Goal: Use online tool/utility: Utilize a website feature to perform a specific function

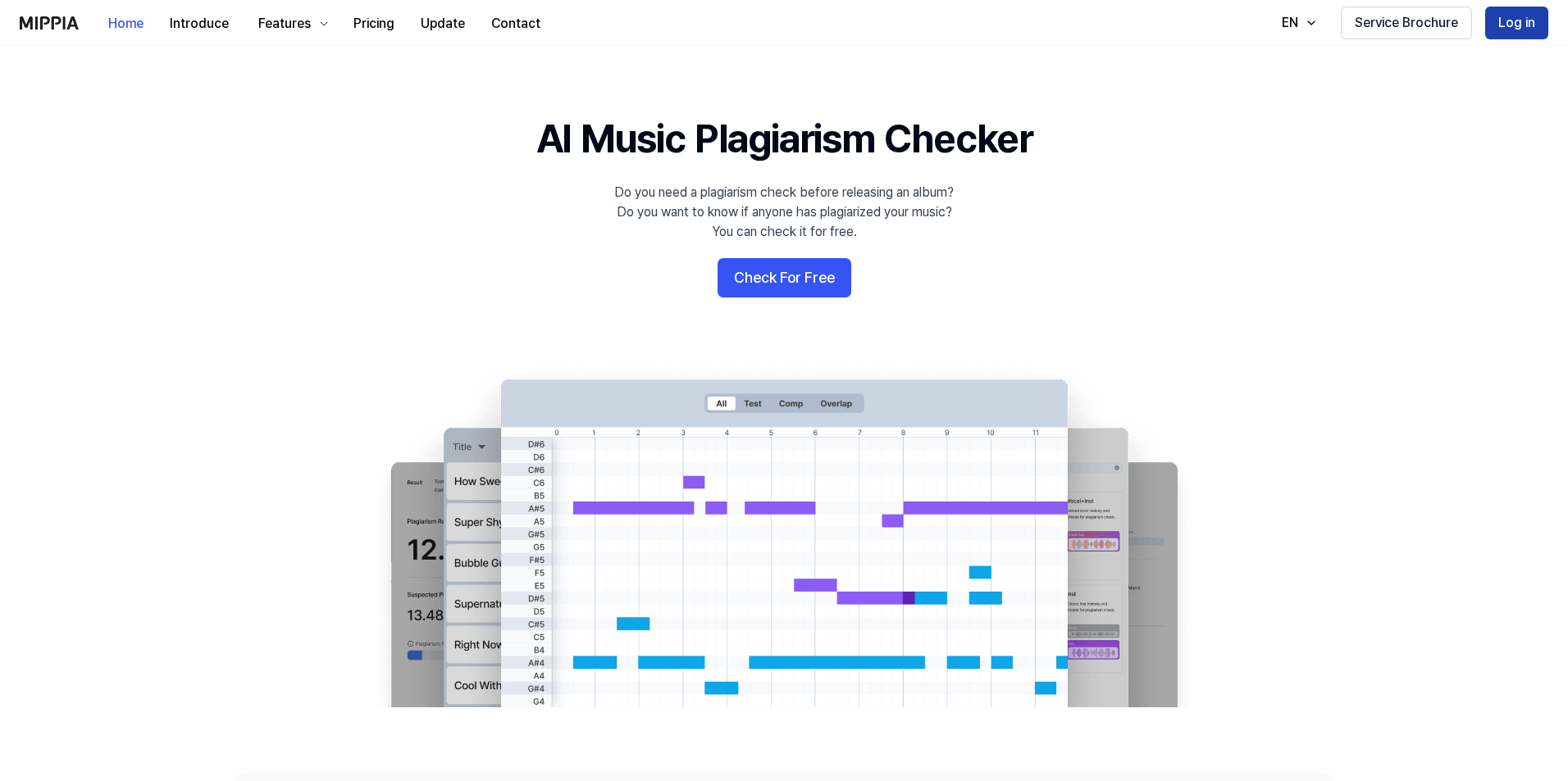
click at [1528, 24] on button "Log in" at bounding box center [1516, 22] width 64 height 33
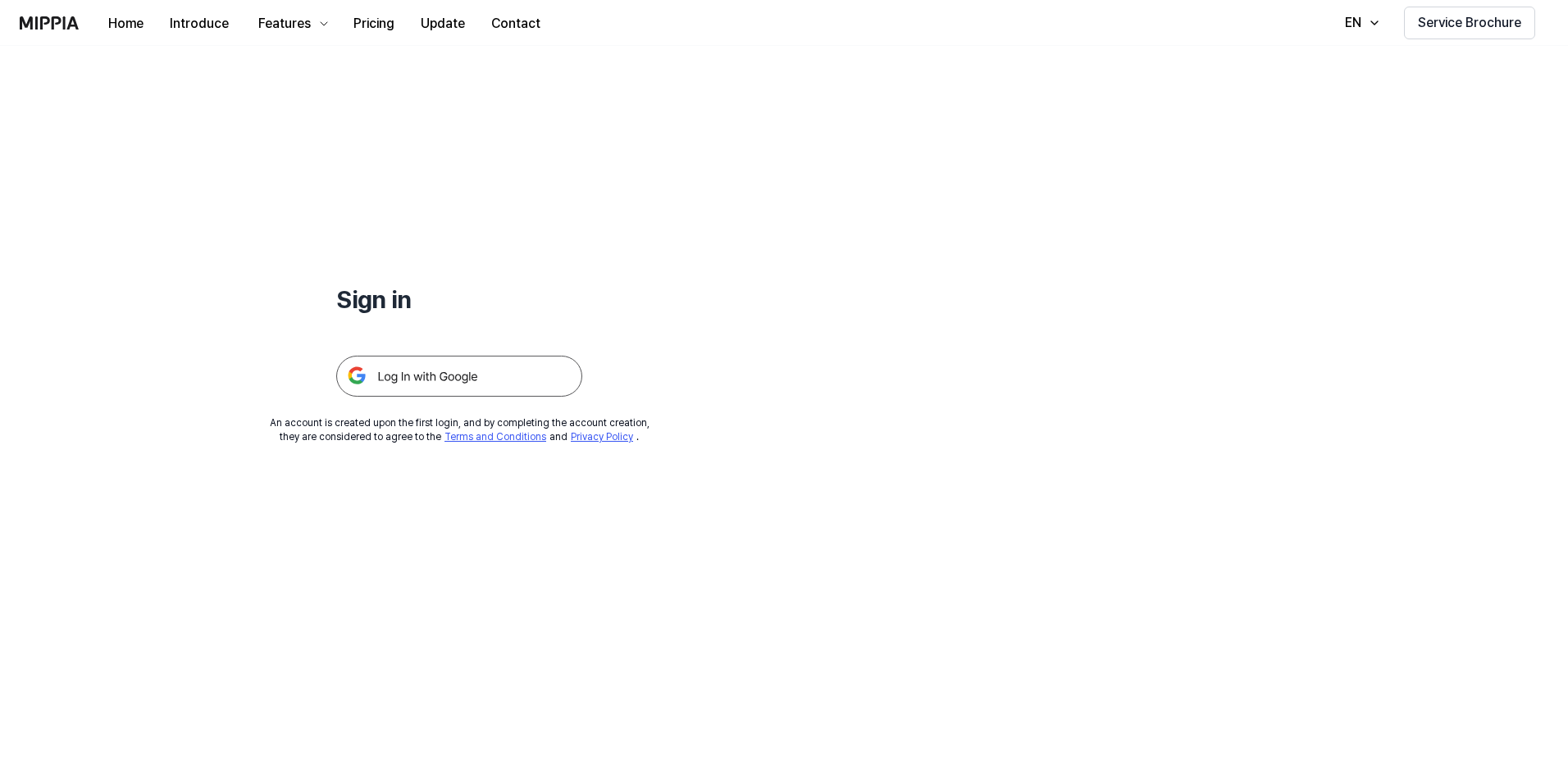
click at [486, 357] on img at bounding box center [459, 377] width 246 height 41
click at [485, 360] on img at bounding box center [459, 377] width 246 height 41
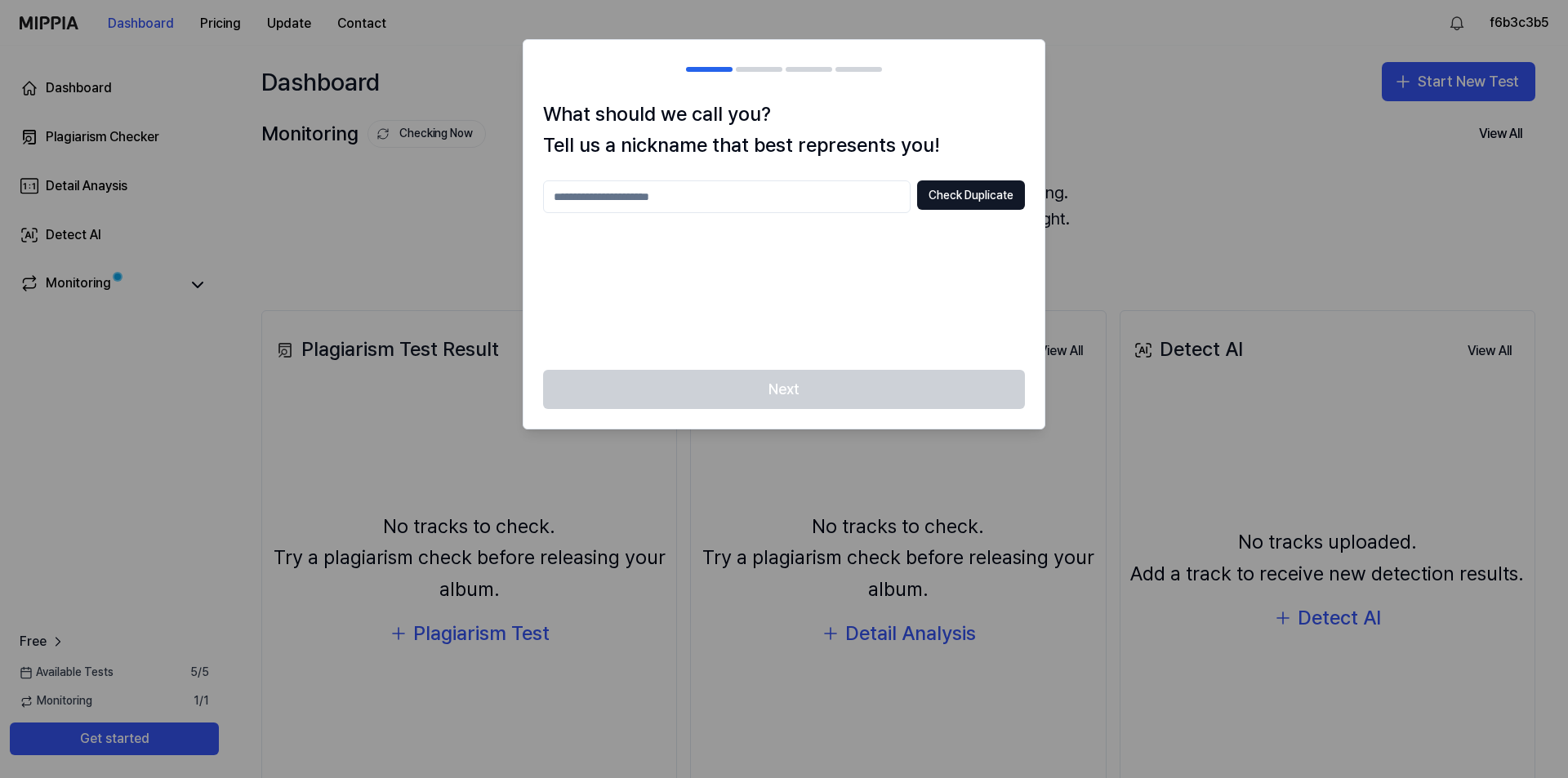
click at [718, 205] on input "text" at bounding box center [727, 196] width 367 height 33
type input "*****"
click at [973, 189] on button "Check Duplicate" at bounding box center [971, 194] width 108 height 29
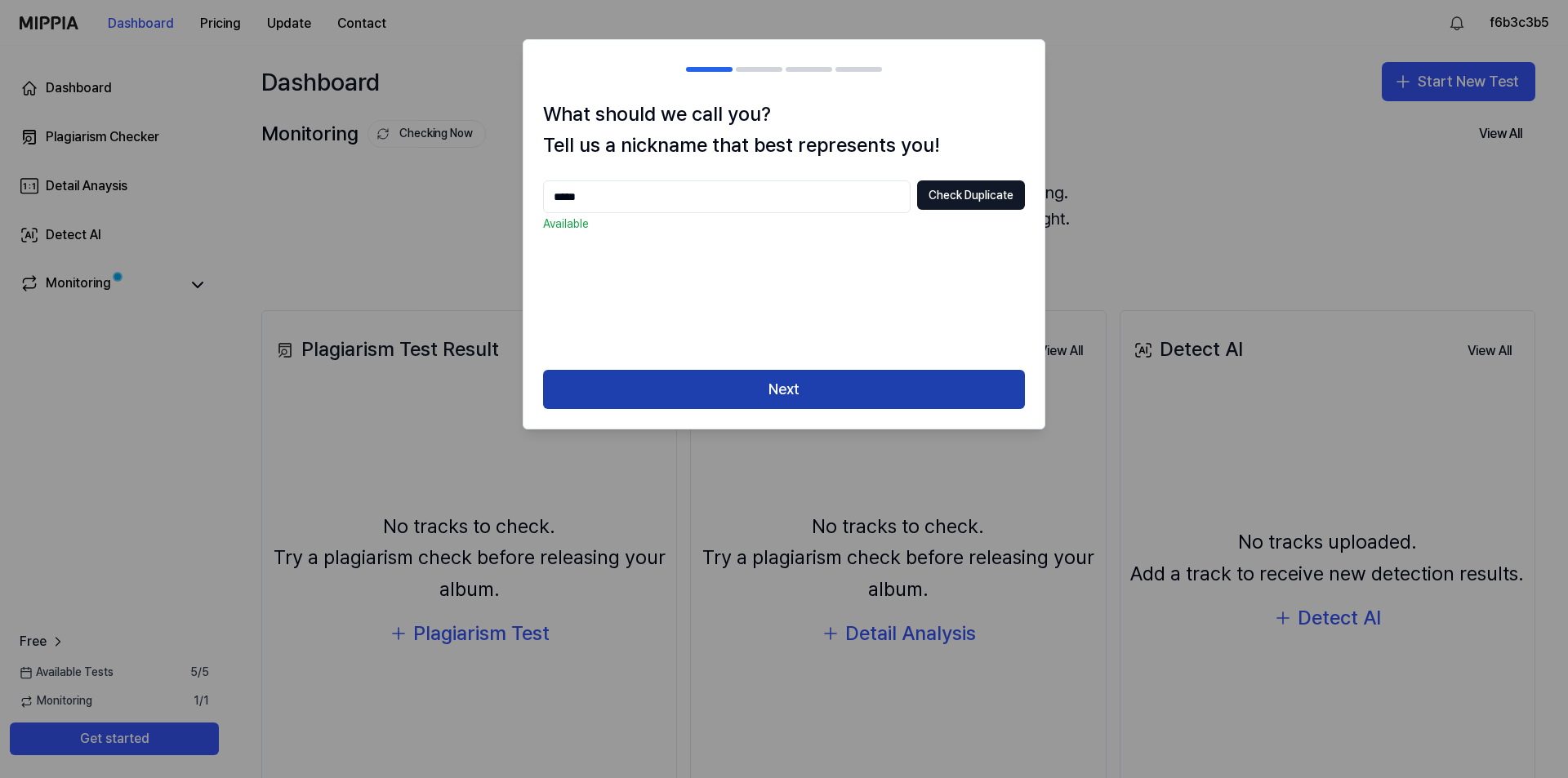
click at [860, 393] on button "Next" at bounding box center [784, 389] width 482 height 39
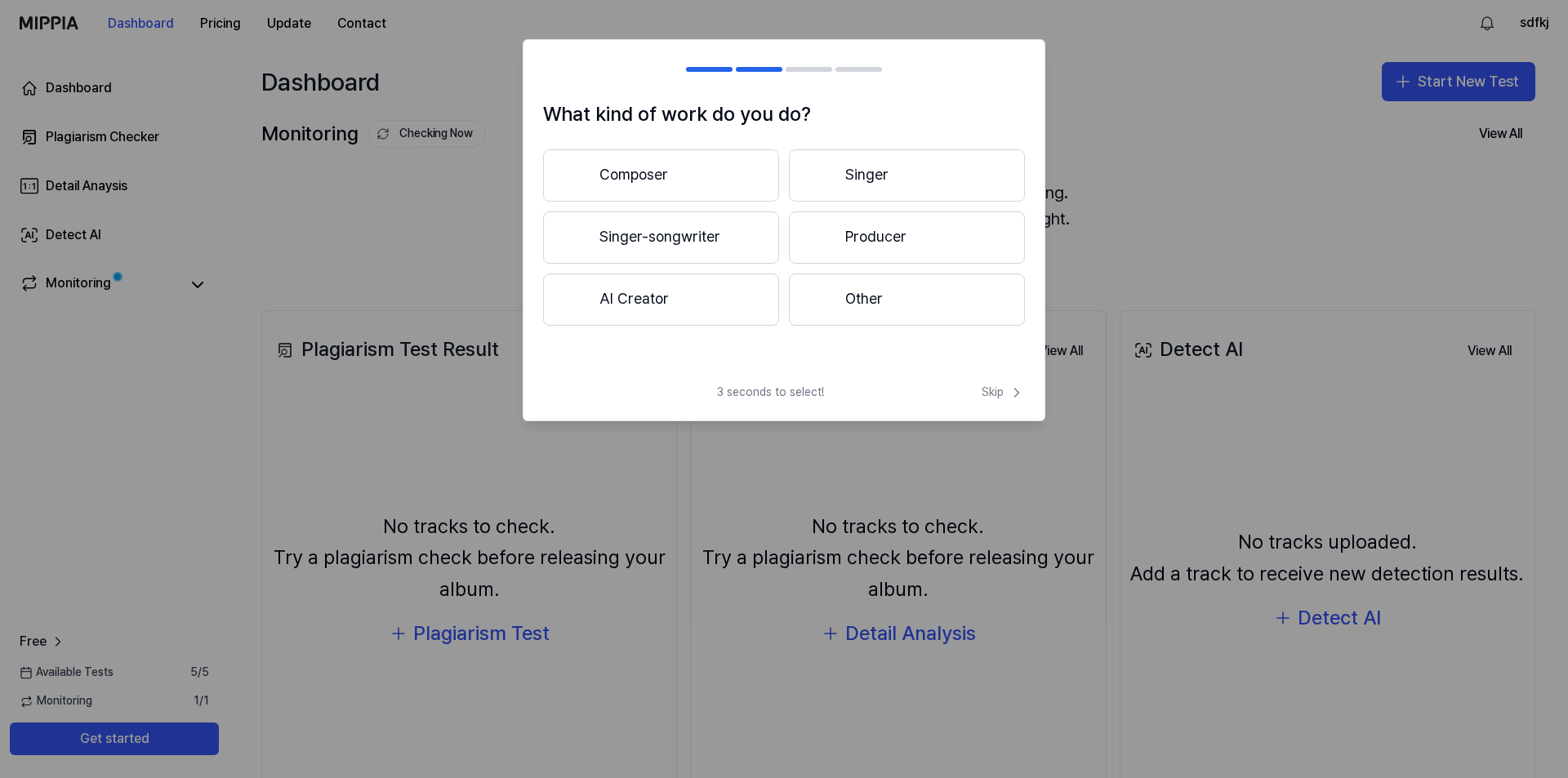
click at [920, 197] on button "Singer" at bounding box center [907, 176] width 236 height 53
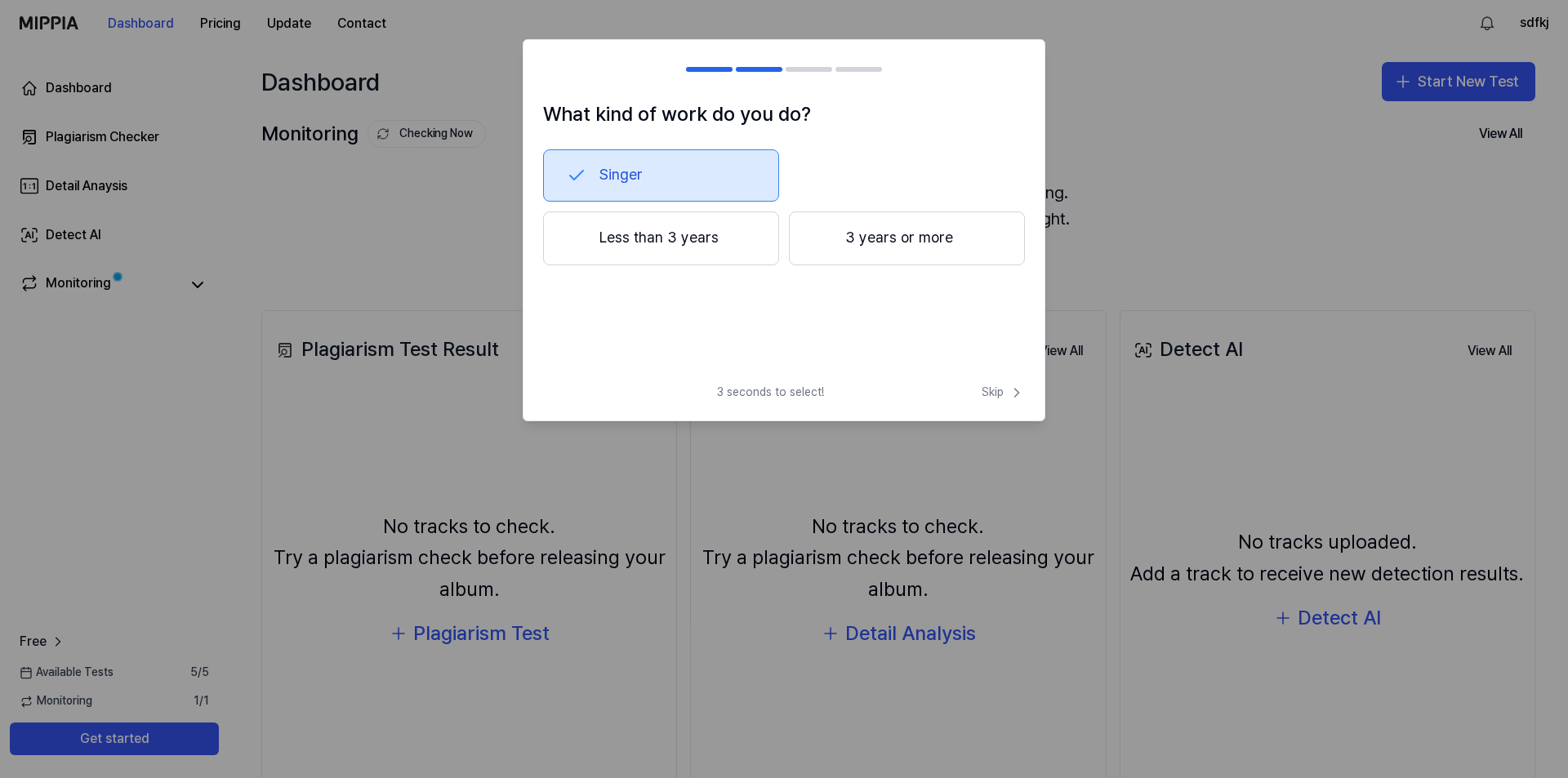
click at [730, 250] on button "Less than 3 years" at bounding box center [661, 238] width 236 height 53
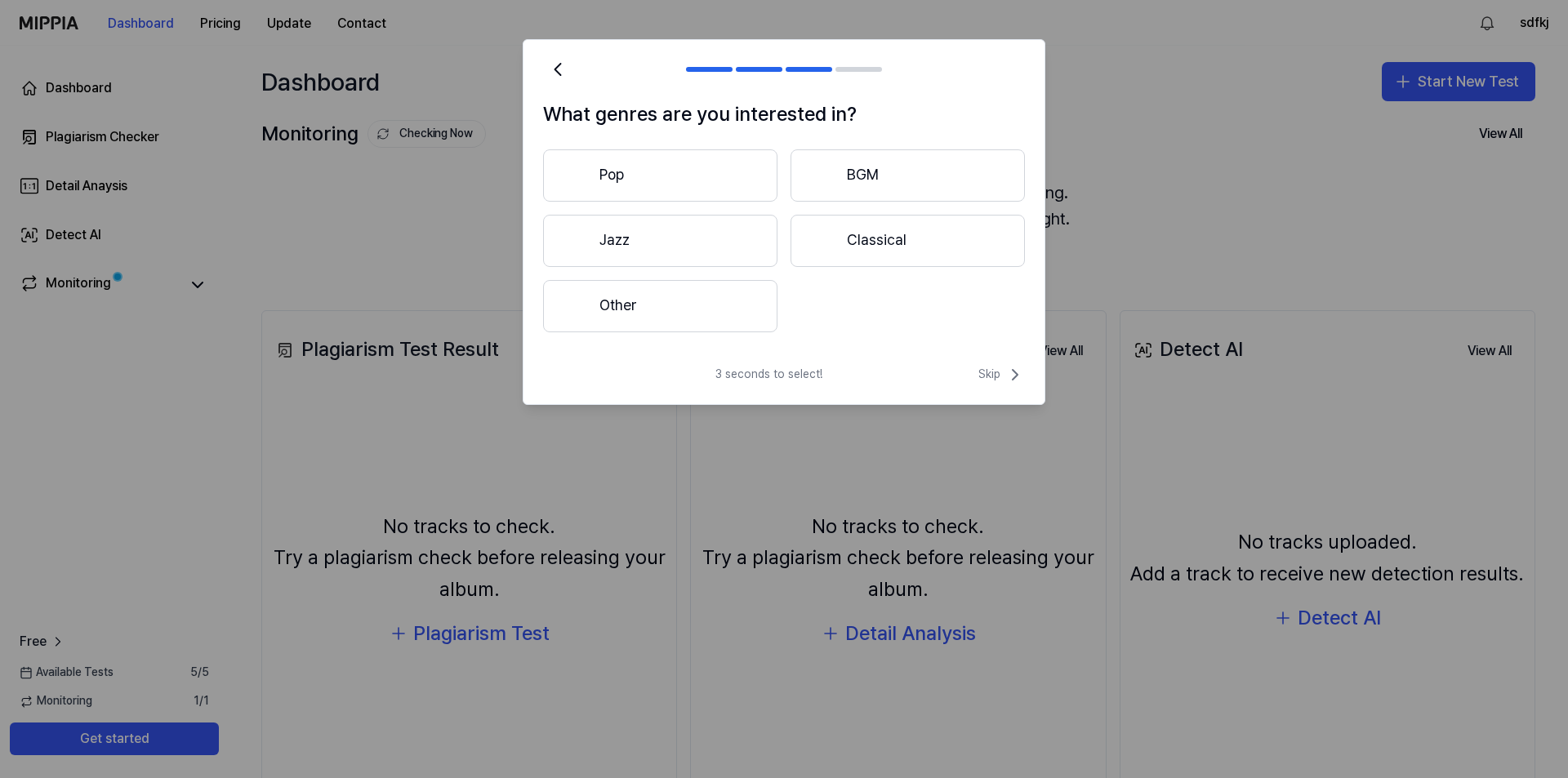
click at [870, 239] on button "Classical" at bounding box center [907, 241] width 234 height 53
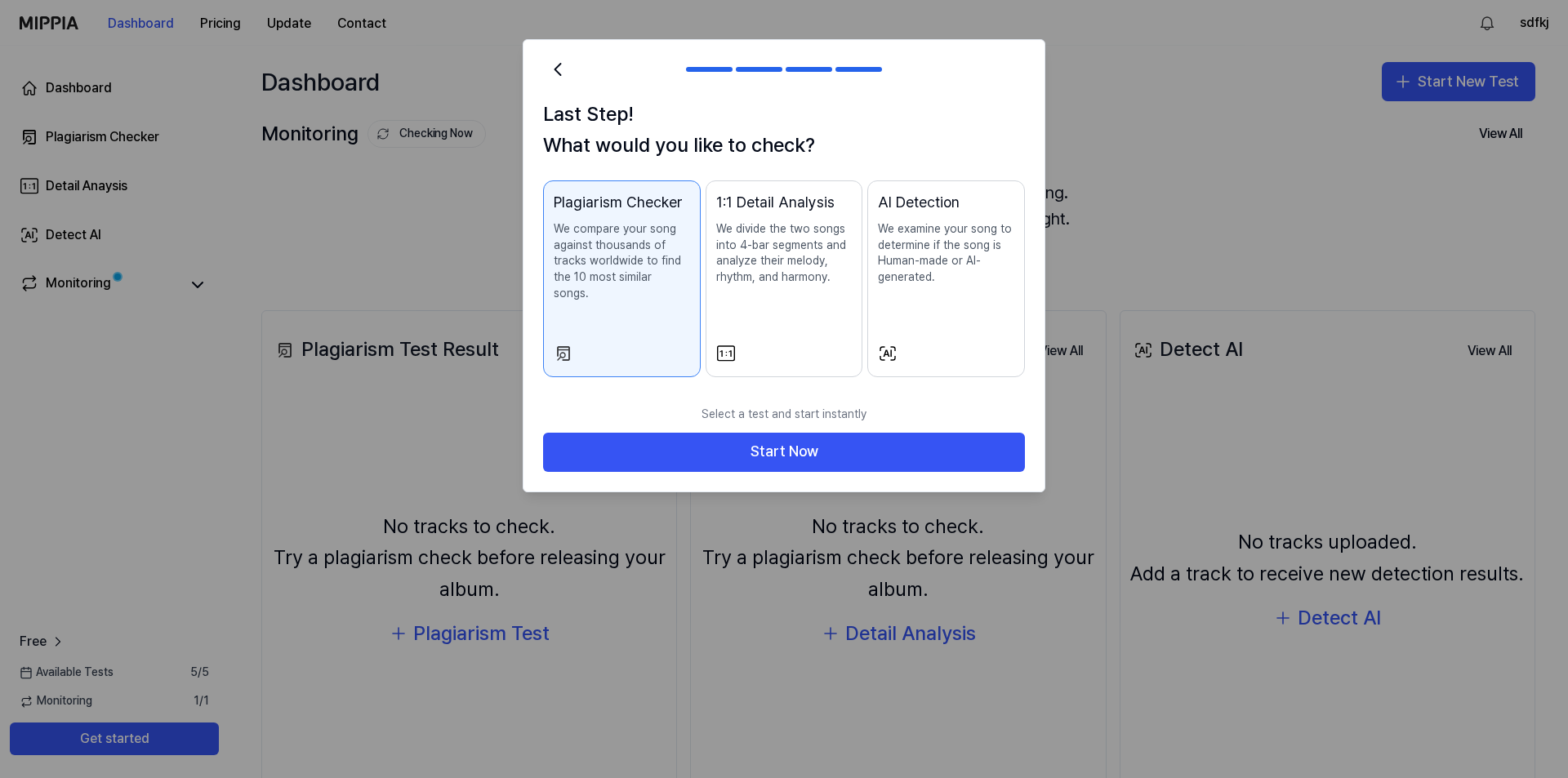
click at [922, 289] on div "AI Detection We examine your song to determine if the song is Human-made or AI-…" at bounding box center [946, 254] width 136 height 127
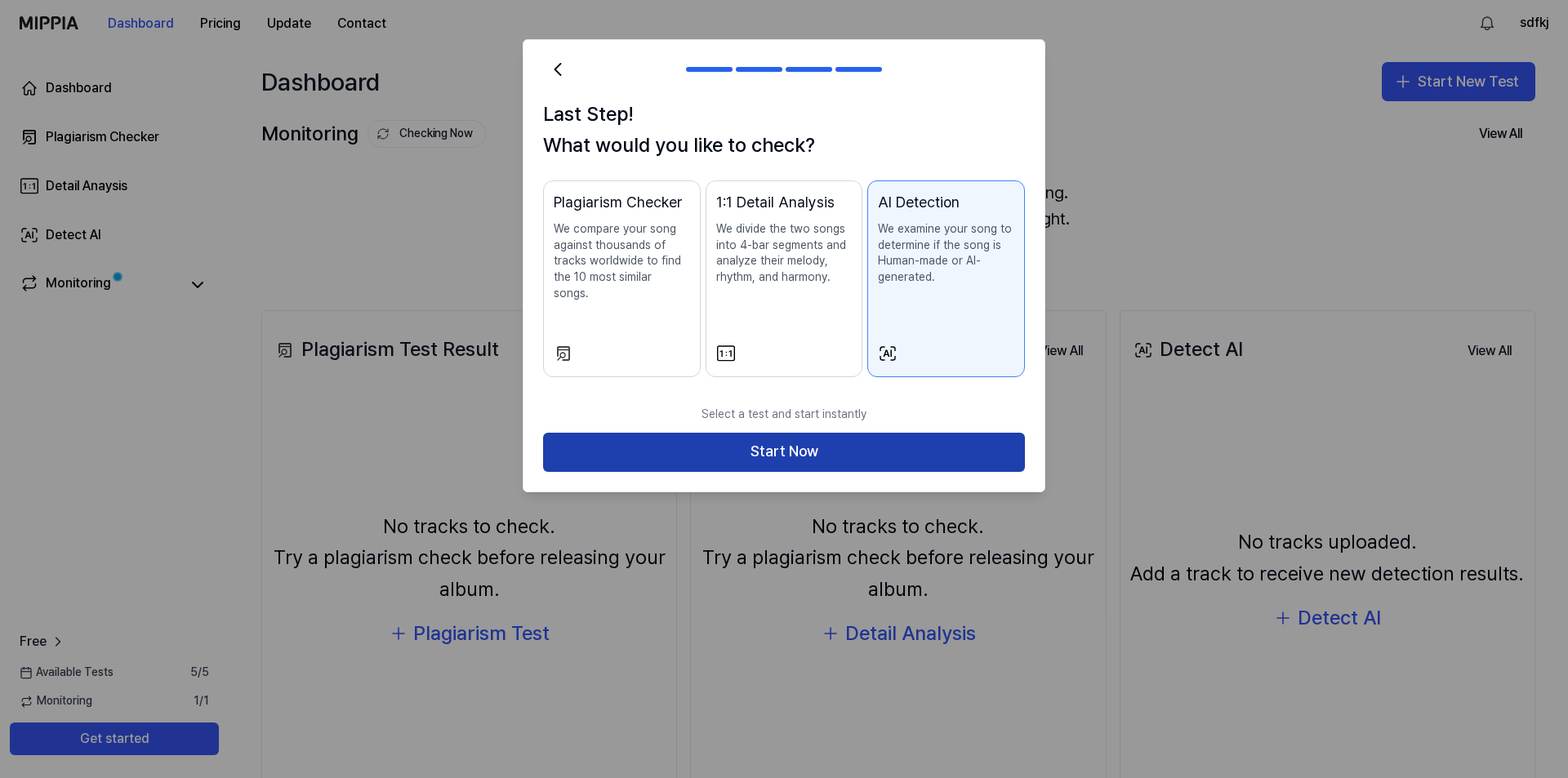
click at [831, 433] on button "Start Now" at bounding box center [784, 453] width 482 height 39
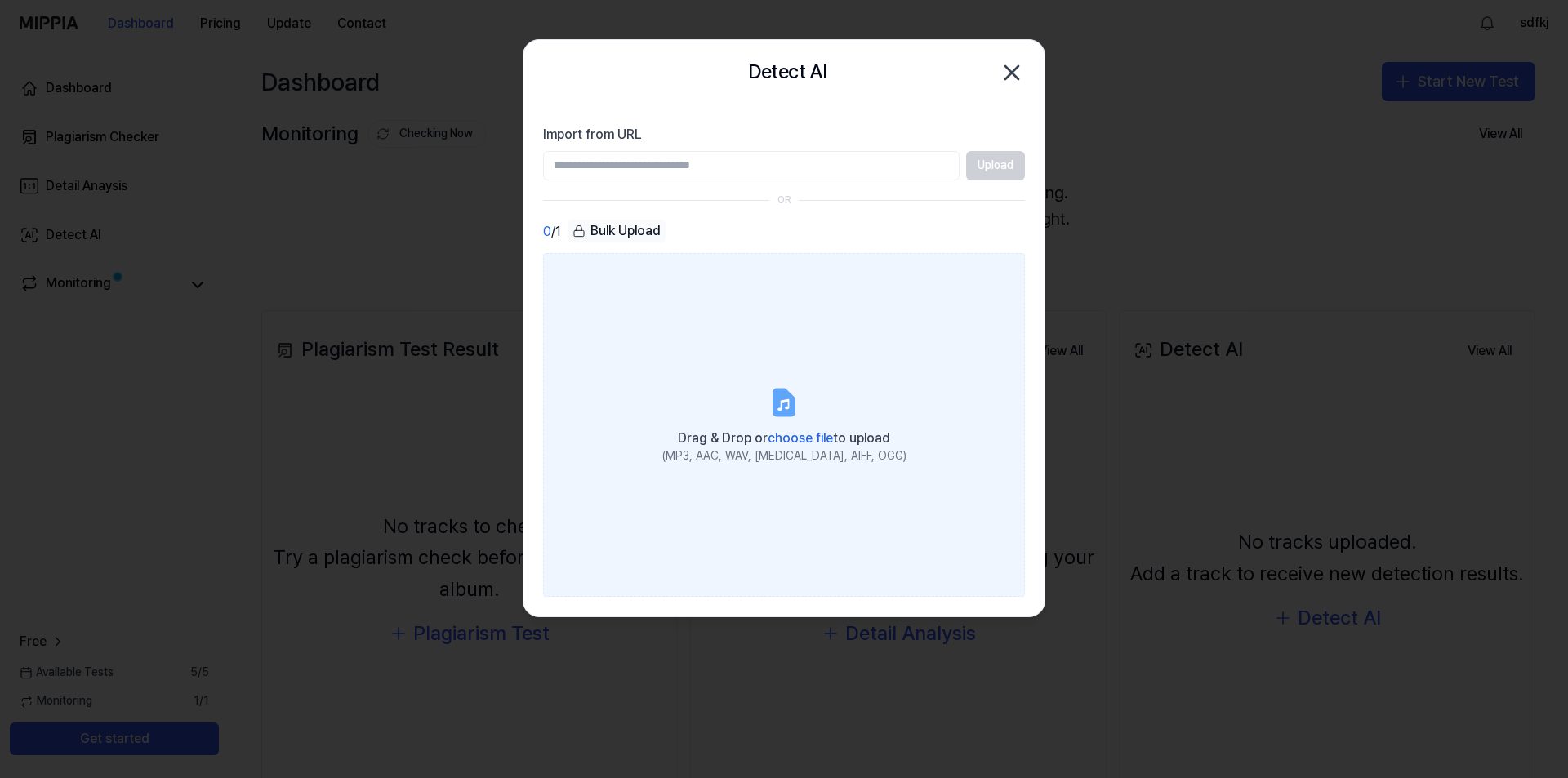
click at [784, 360] on label "Drag & Drop or choose file to upload (MP3, AAC, WAV, FLAC, AIFF, OGG)" at bounding box center [784, 424] width 482 height 343
click at [0, 0] on input "Drag & Drop or choose file to upload (MP3, AAC, WAV, FLAC, AIFF, OGG)" at bounding box center [0, 0] width 0 height 0
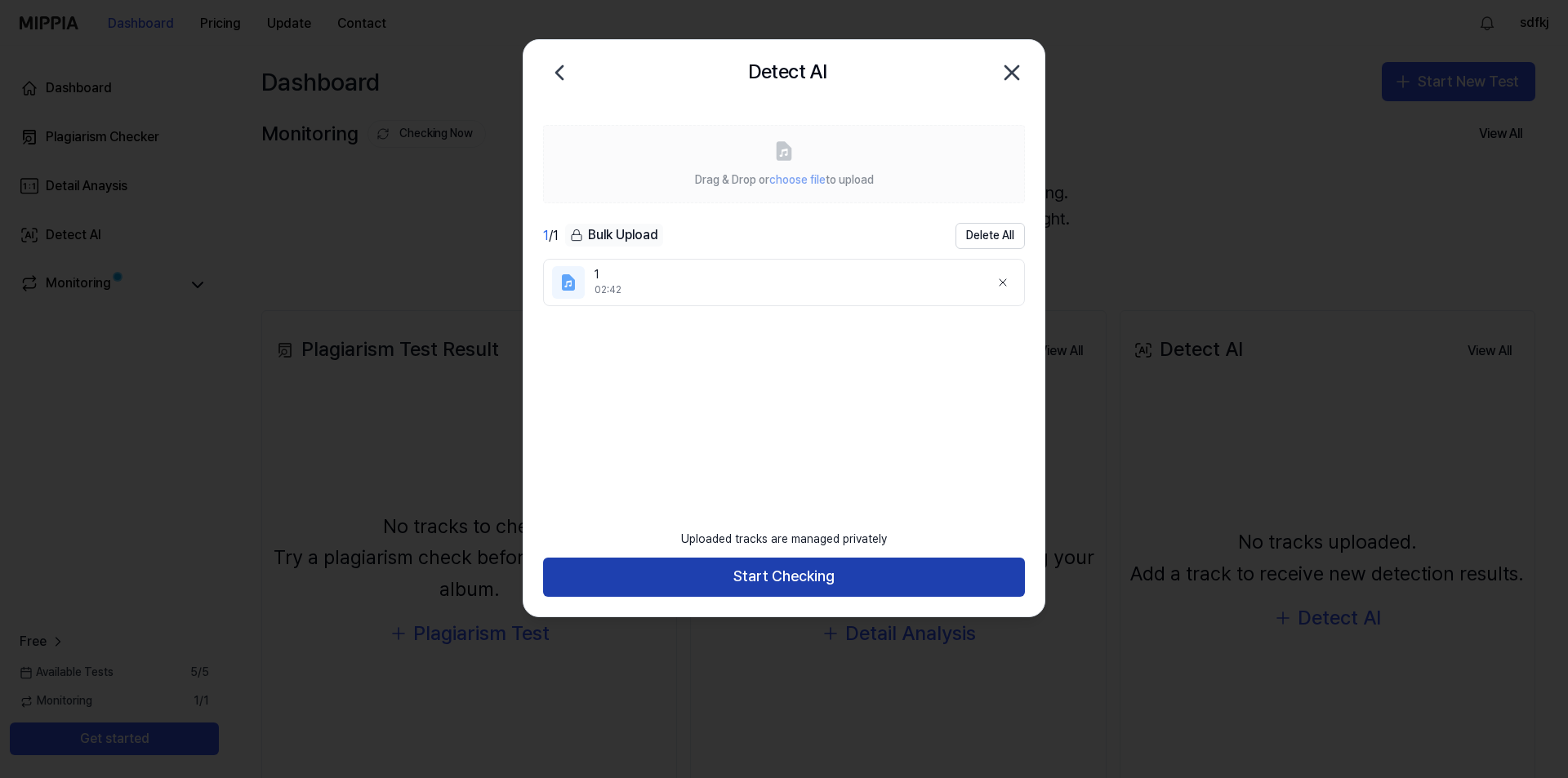
click at [830, 571] on button "Start Checking" at bounding box center [784, 577] width 482 height 39
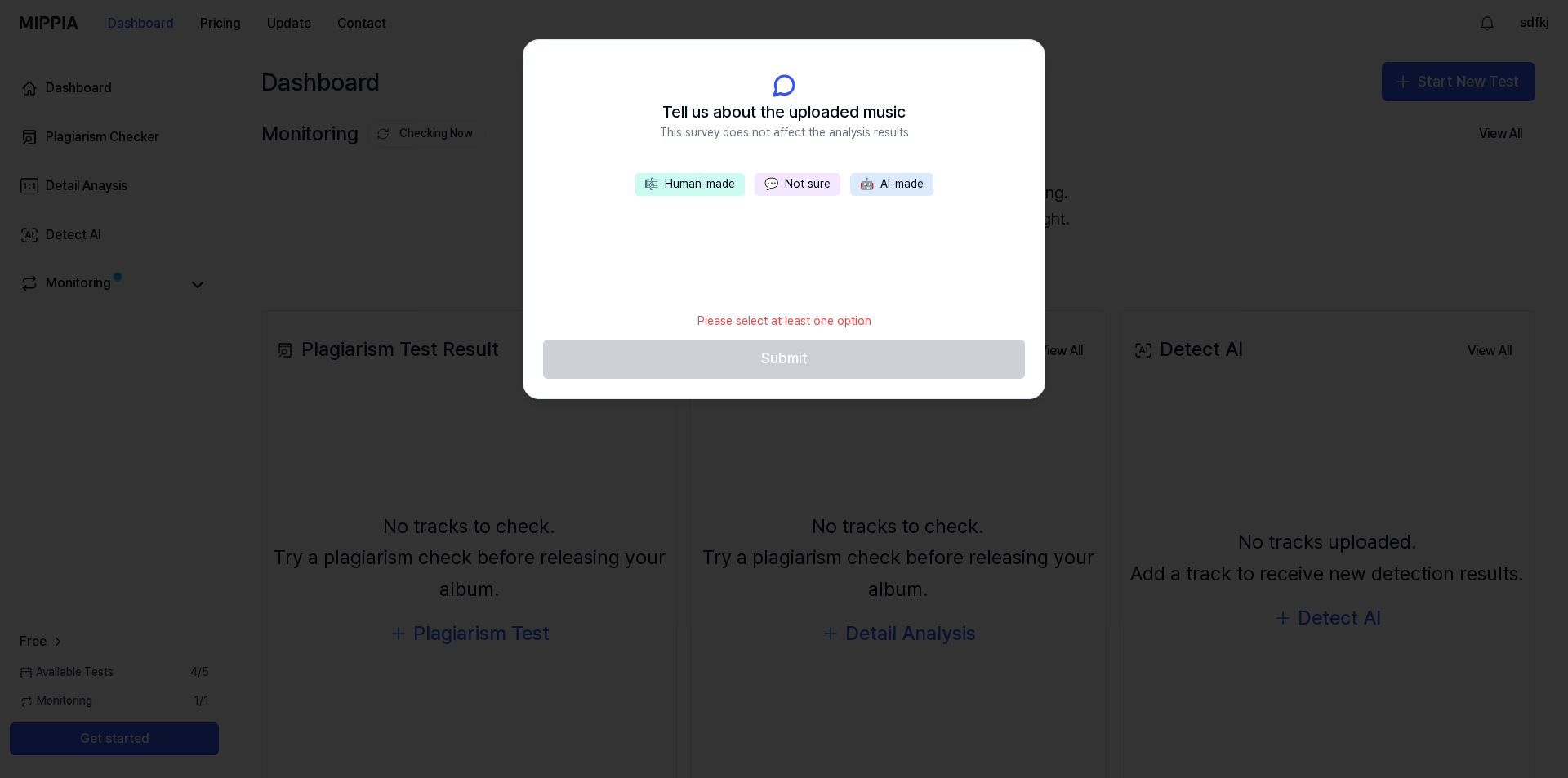
click at [795, 181] on button "💬 Not sure" at bounding box center [798, 184] width 86 height 23
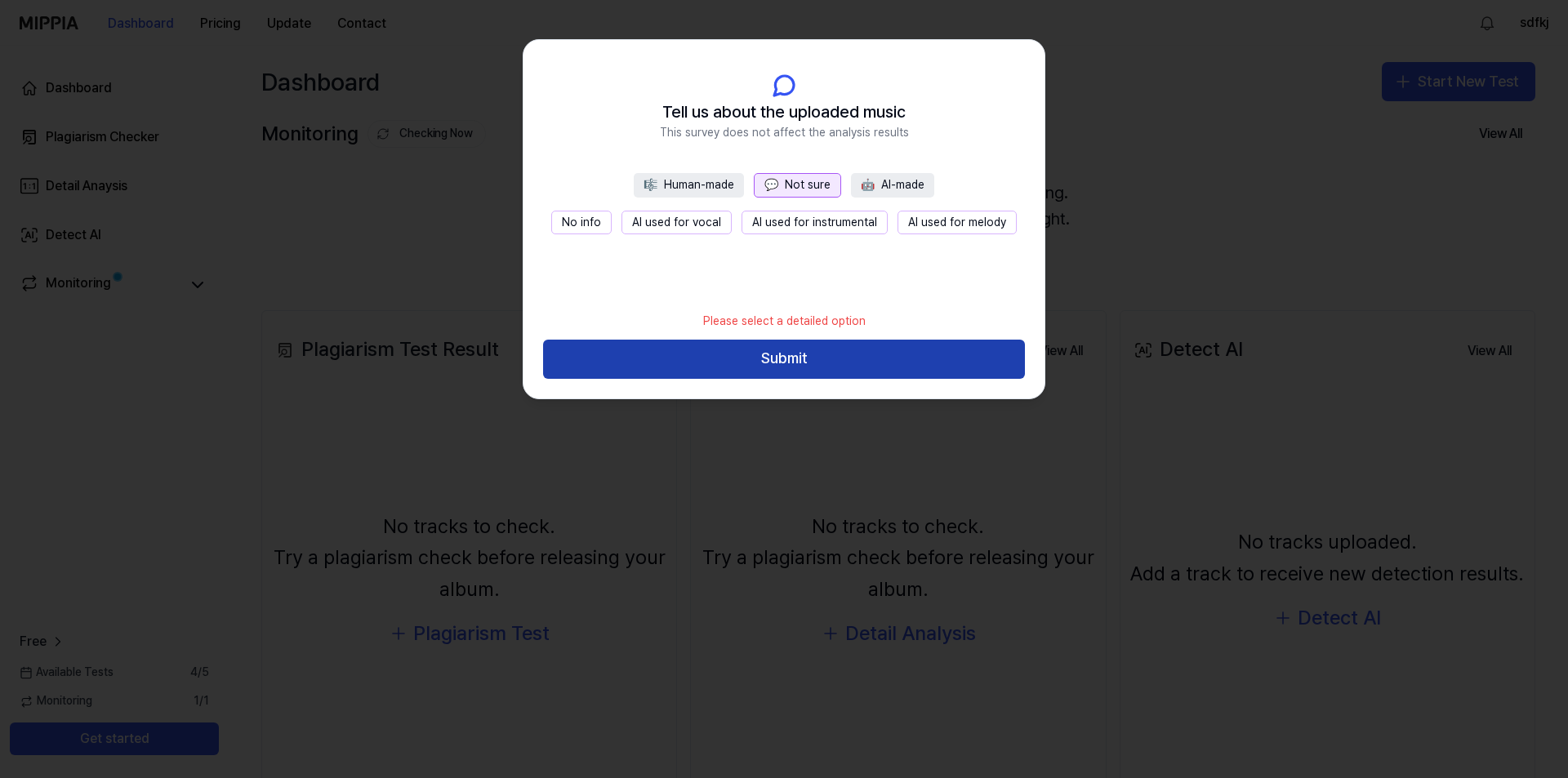
click at [816, 367] on button "Submit" at bounding box center [784, 359] width 482 height 39
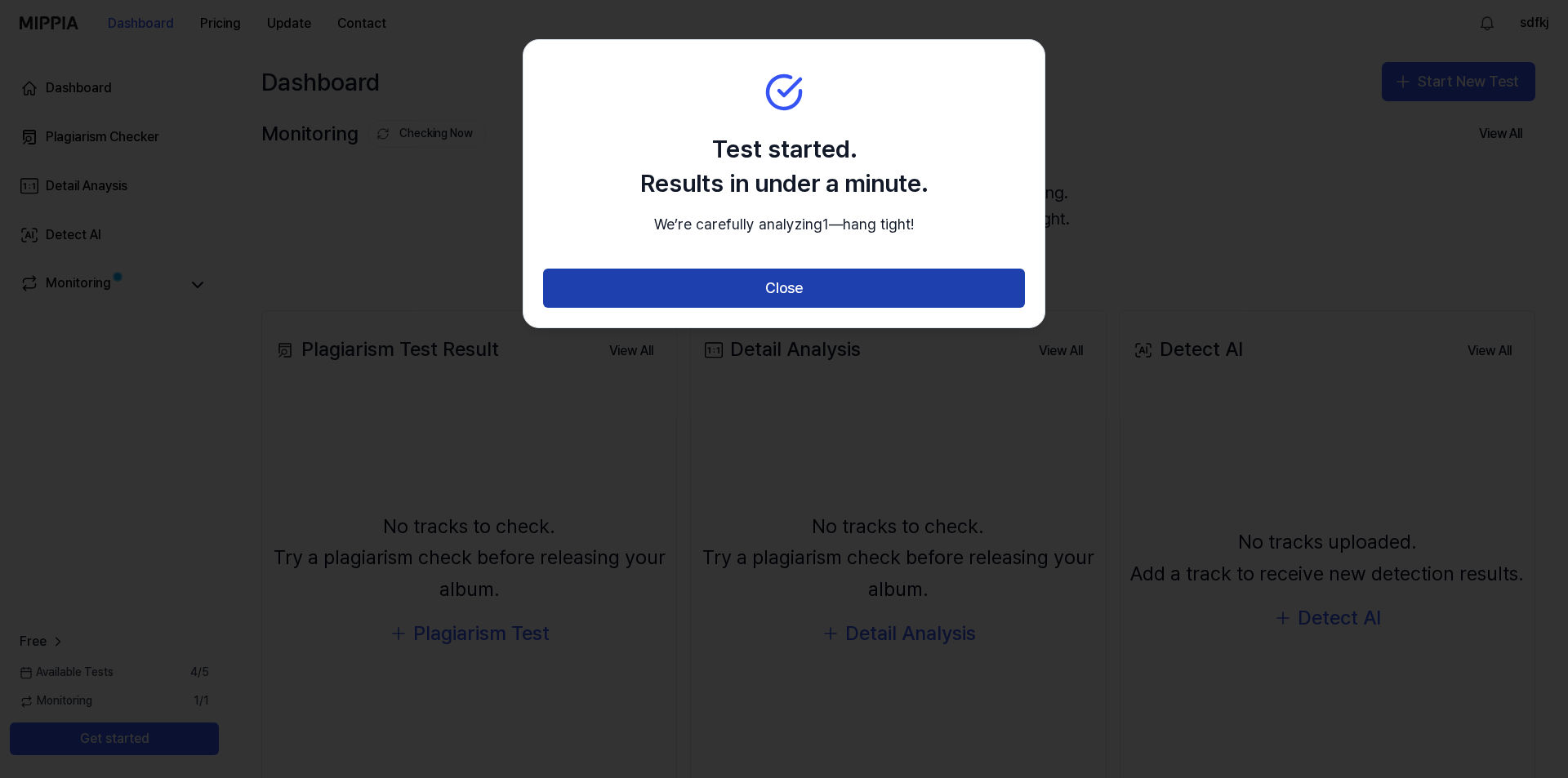
click at [805, 293] on button "Close" at bounding box center [784, 288] width 482 height 39
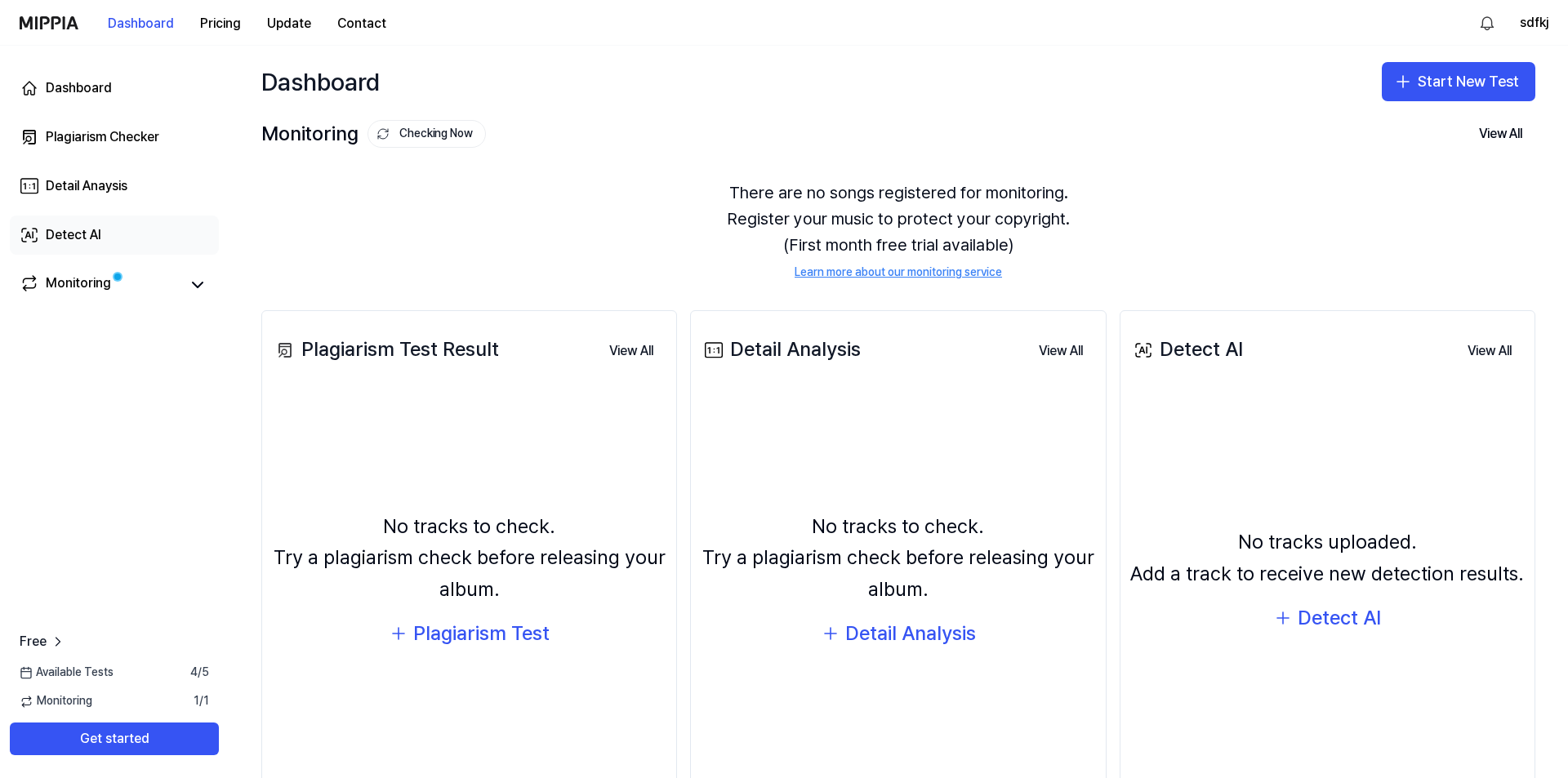
click at [103, 224] on link "Detect AI" at bounding box center [114, 235] width 209 height 39
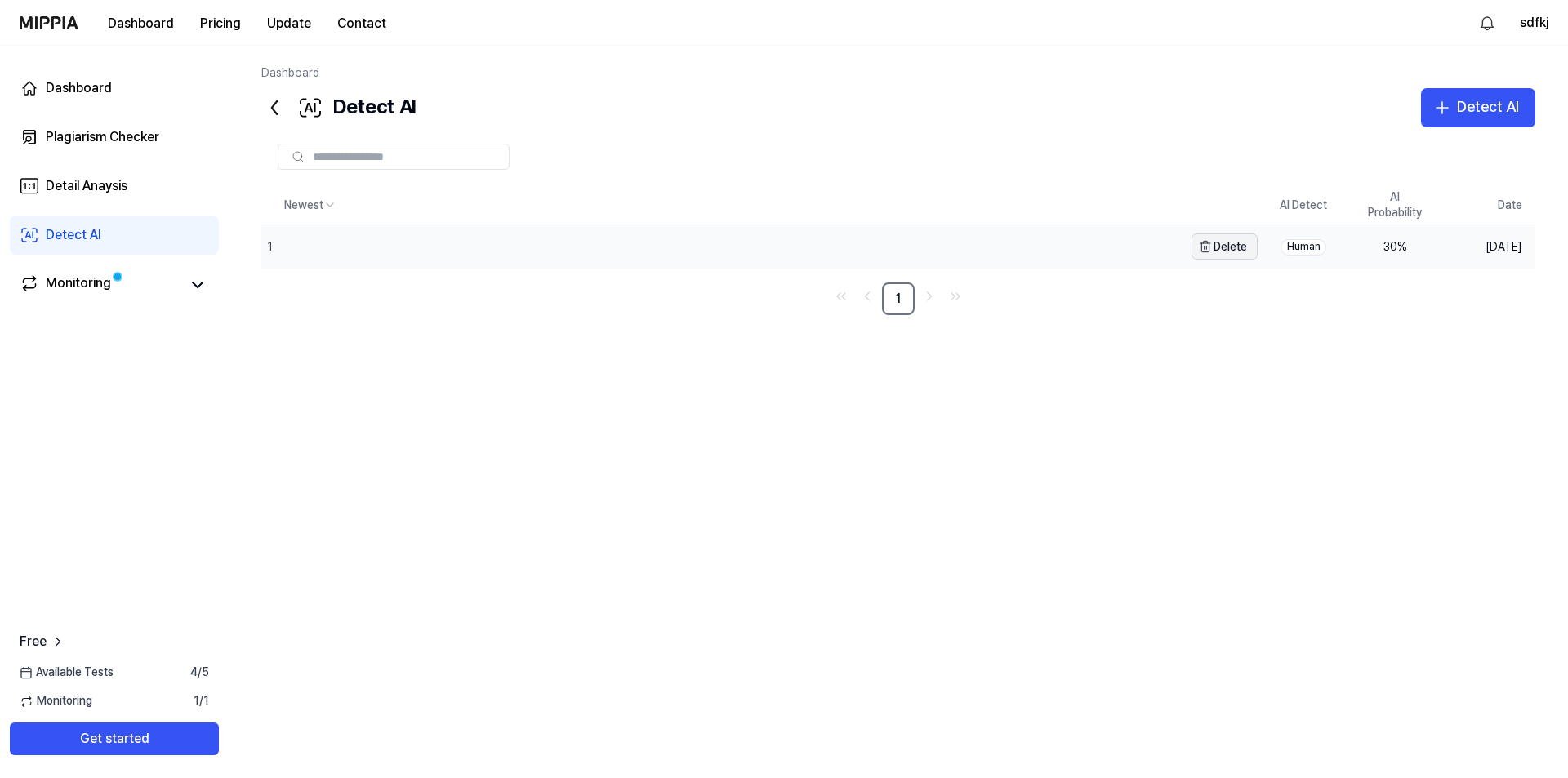
click at [1237, 249] on button "Delete" at bounding box center [1225, 246] width 66 height 26
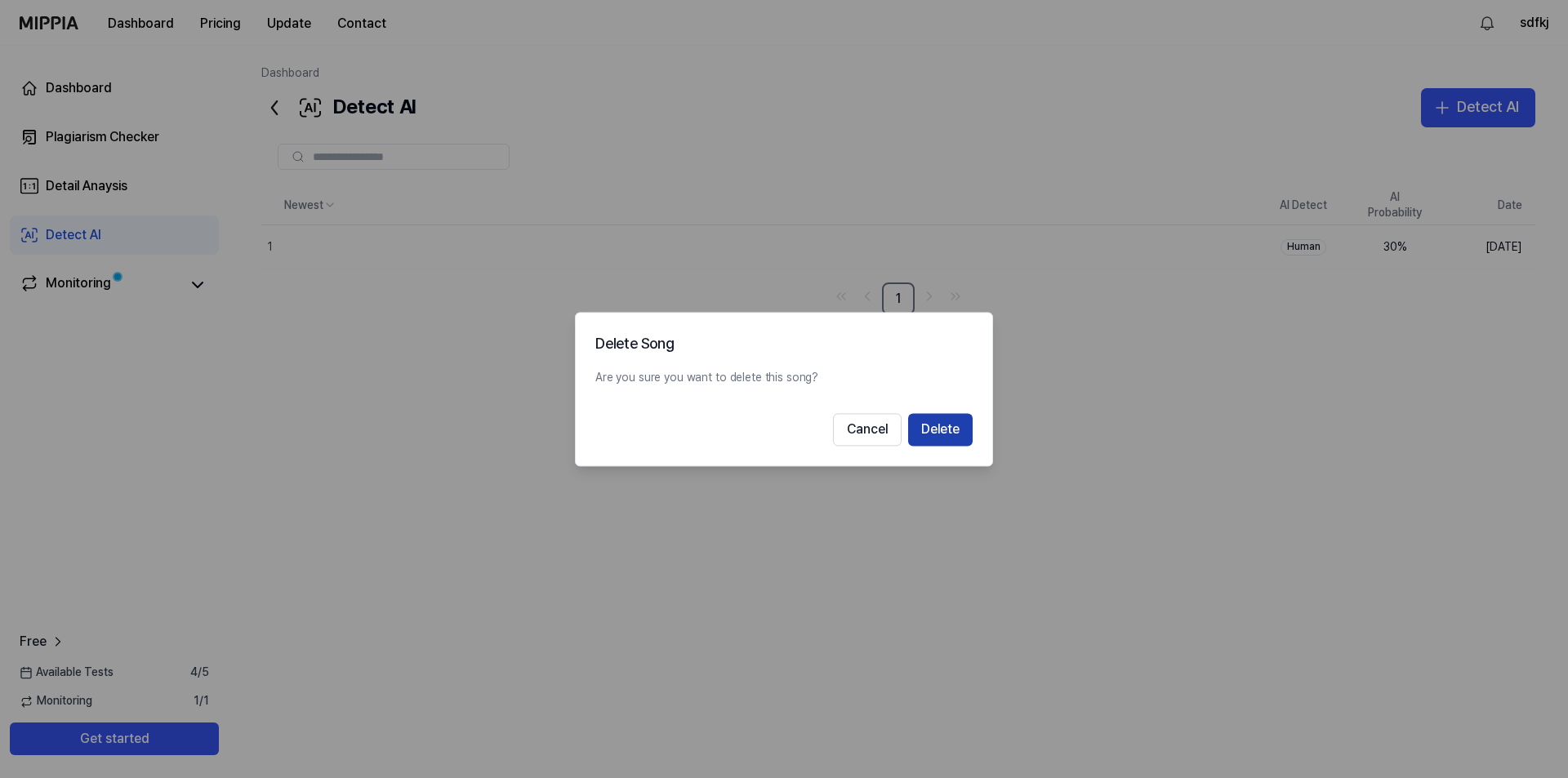
click at [962, 426] on button "Delete" at bounding box center [940, 430] width 64 height 33
